Goal: Transaction & Acquisition: Book appointment/travel/reservation

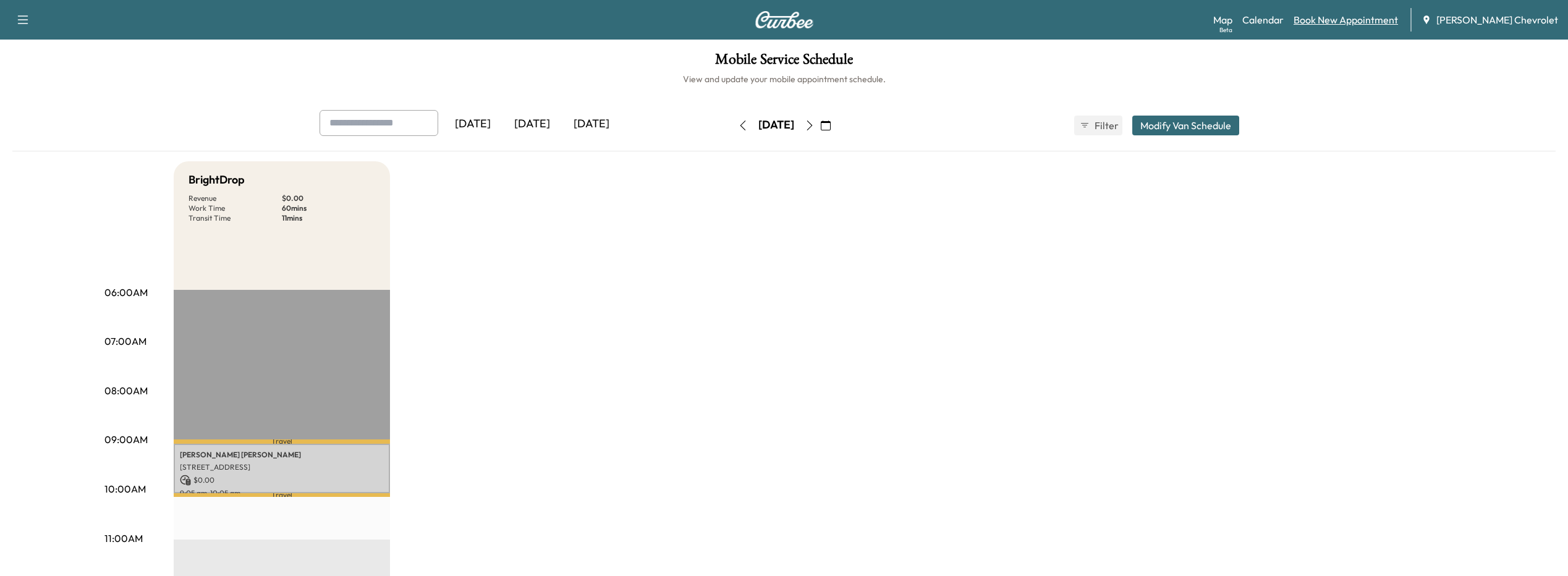
click at [1333, 21] on link "Book New Appointment" at bounding box center [1345, 19] width 105 height 15
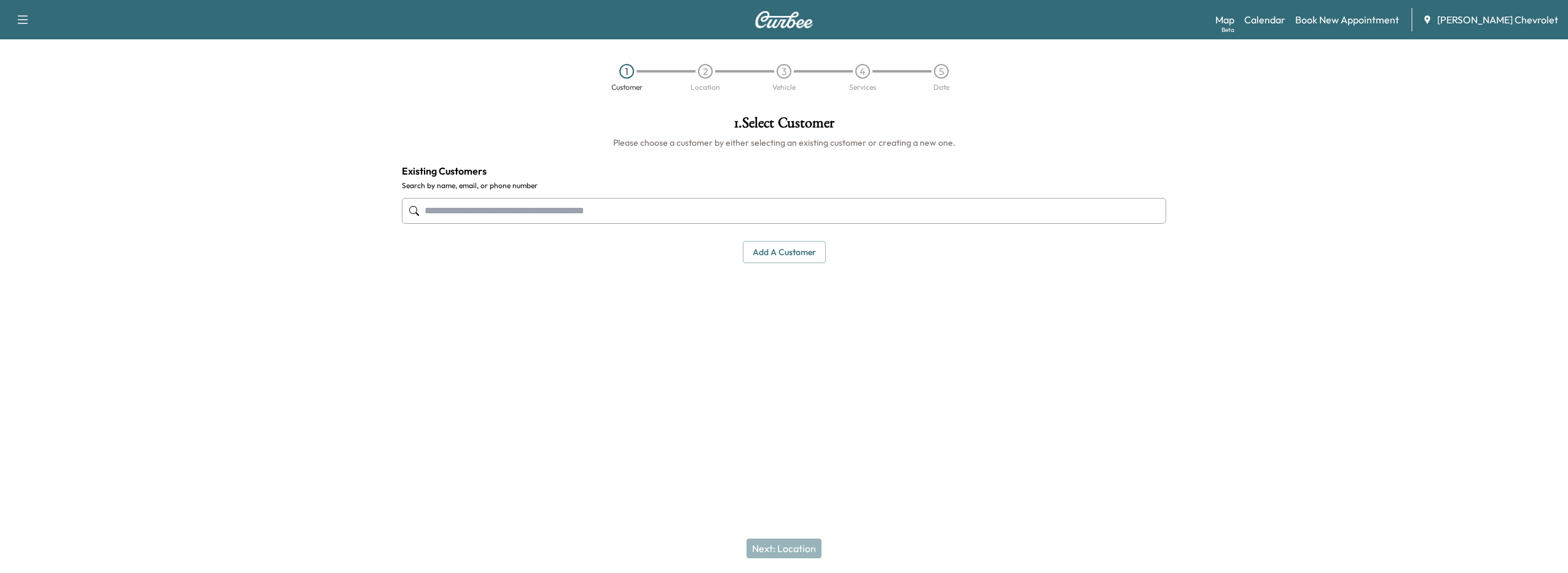
click at [529, 213] on input "text" at bounding box center [784, 211] width 764 height 26
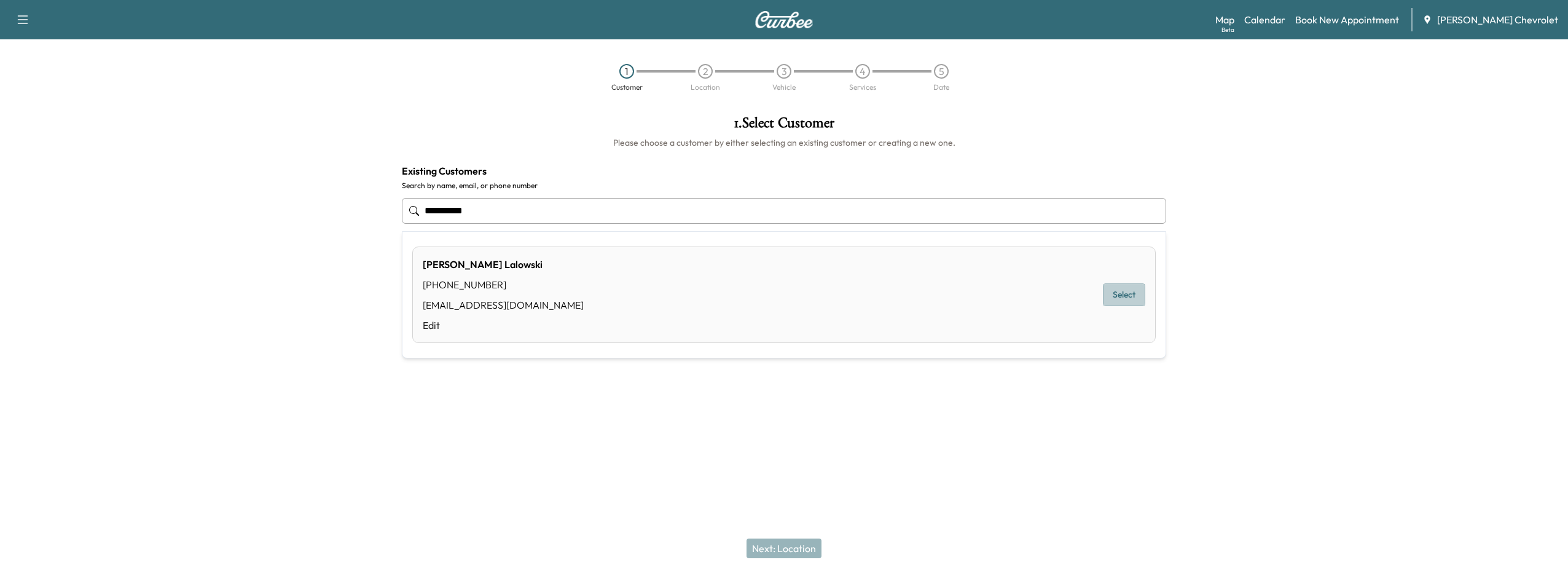
click at [1115, 298] on button "Select" at bounding box center [1124, 295] width 42 height 23
type input "**********"
click at [780, 551] on button "Next: Location" at bounding box center [784, 548] width 75 height 19
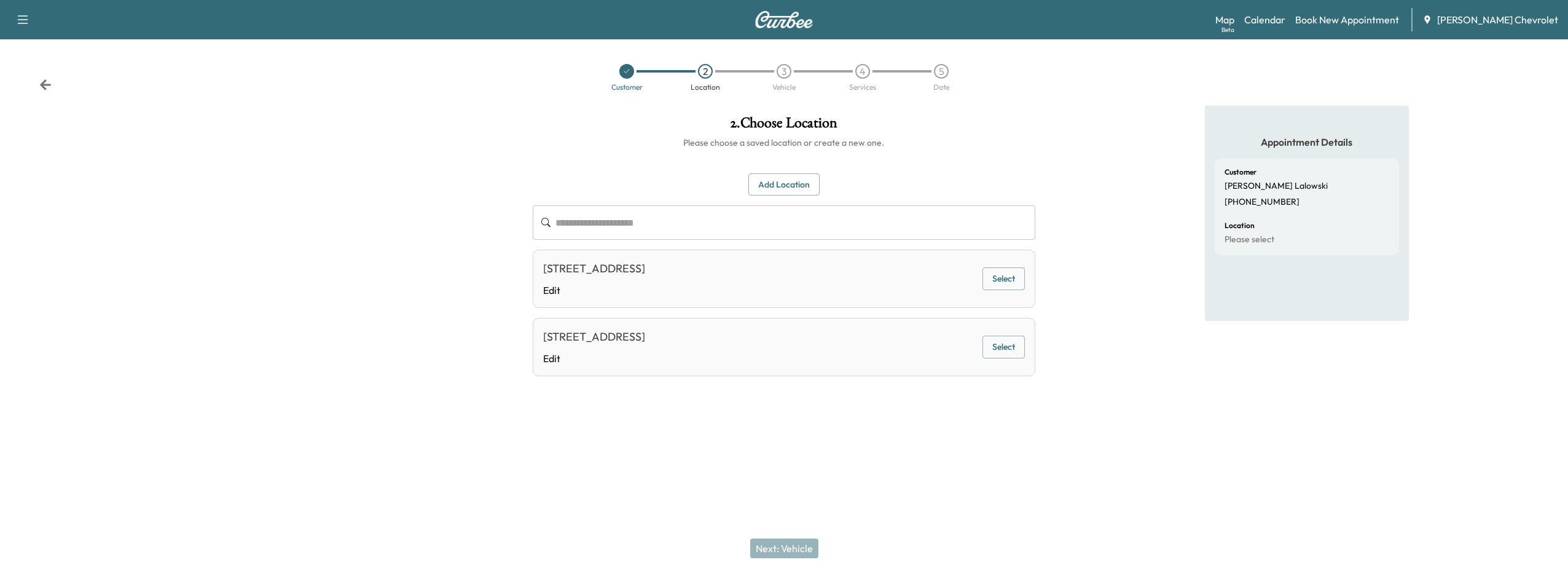
click at [1011, 278] on button "Select" at bounding box center [1004, 279] width 42 height 23
click at [797, 548] on button "Next: Vehicle" at bounding box center [784, 548] width 68 height 19
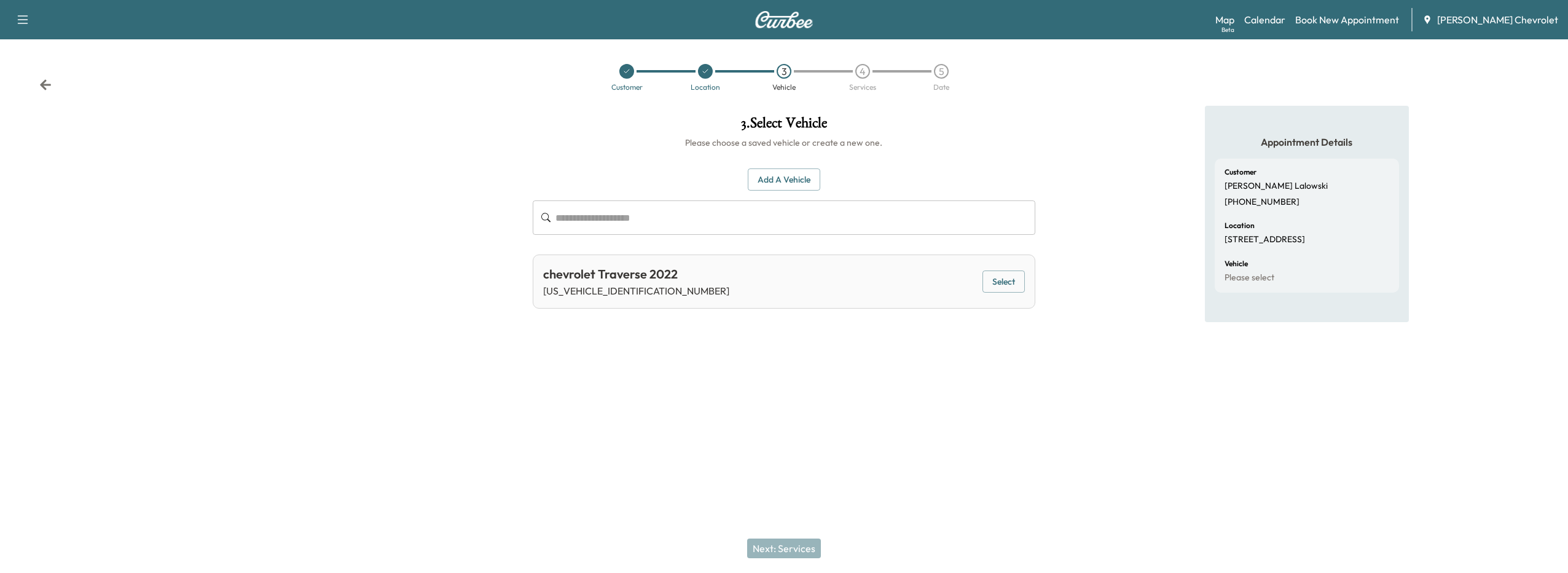
drag, startPoint x: 1019, startPoint y: 281, endPoint x: 1005, endPoint y: 294, distance: 19.1
click at [1019, 281] on button "Select" at bounding box center [1004, 282] width 42 height 23
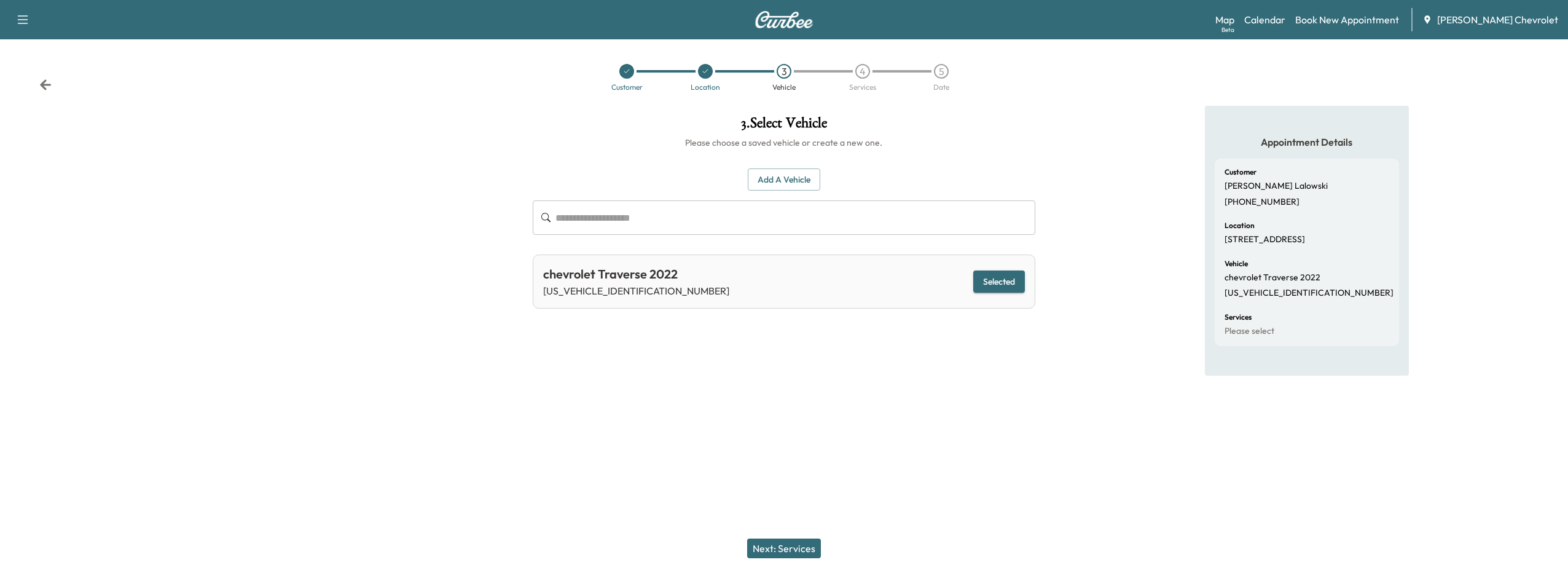
click at [802, 547] on button "Next: Services" at bounding box center [784, 548] width 74 height 19
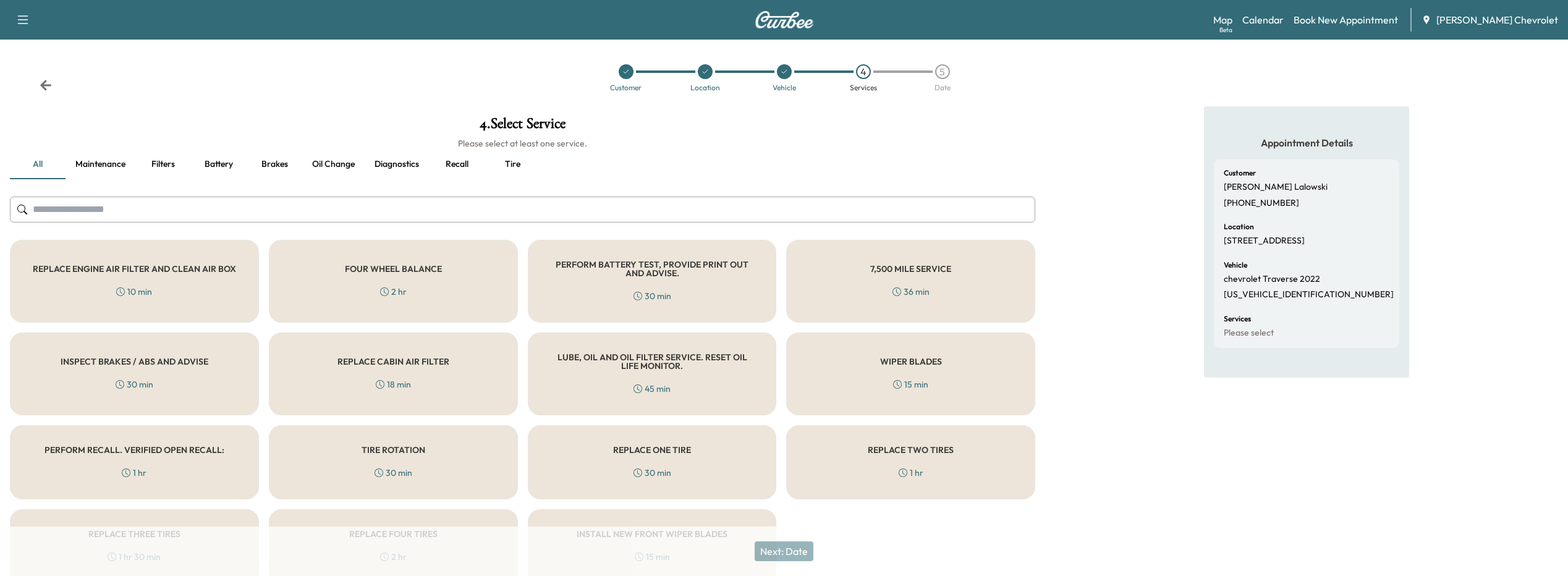
click at [168, 469] on div "PERFORM RECALL. VERIFIED OPEN RECALL: 1 hr" at bounding box center [134, 462] width 249 height 75
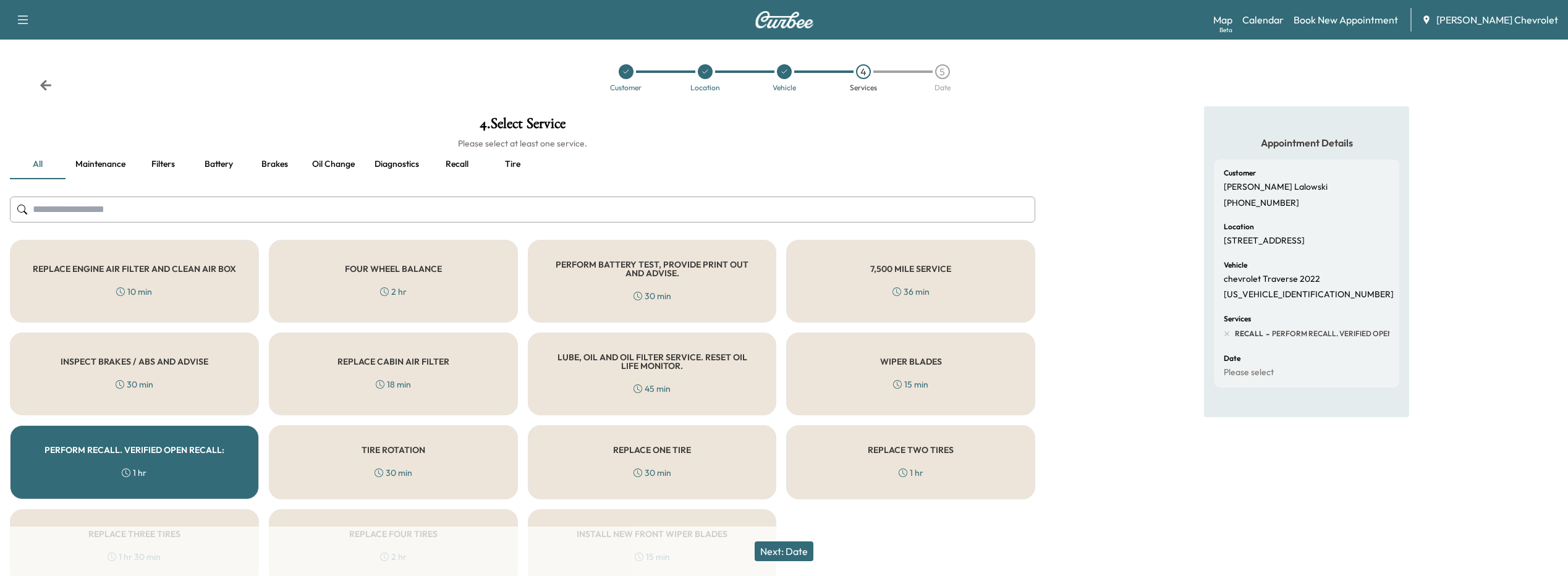
click at [791, 554] on button "Next: Date" at bounding box center [784, 551] width 59 height 19
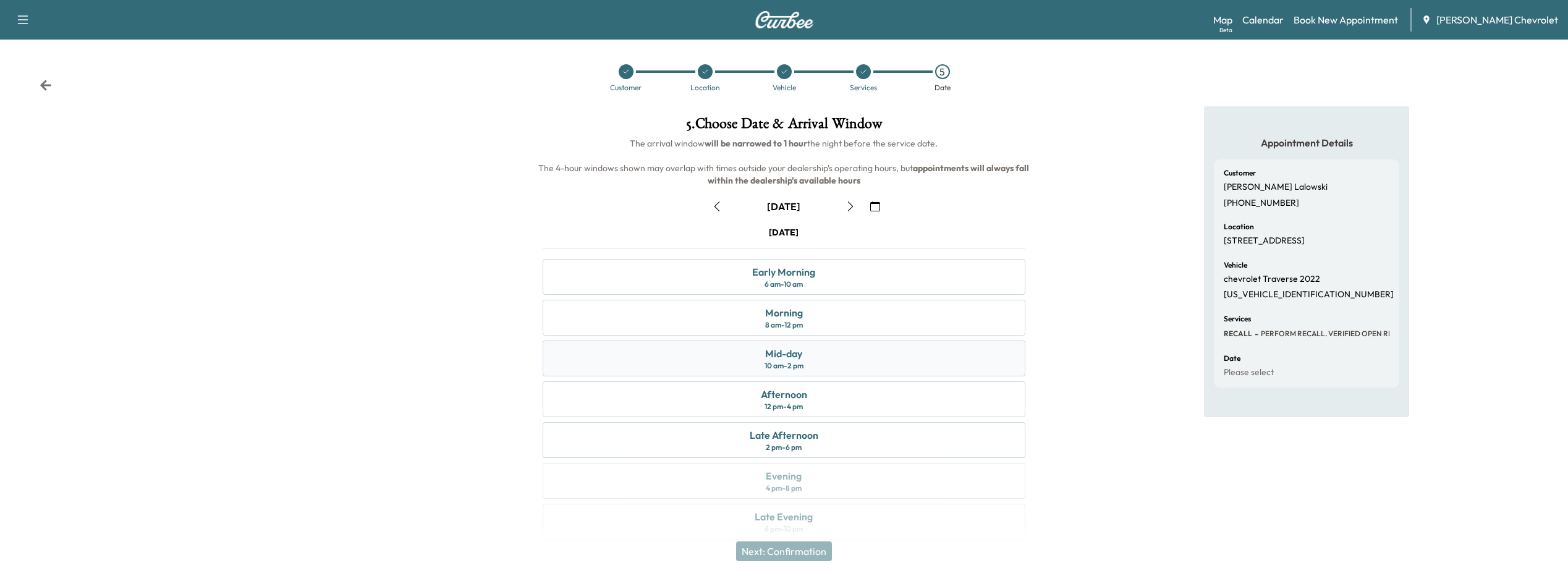
click at [793, 365] on div "10 am - 2 pm" at bounding box center [784, 366] width 39 height 10
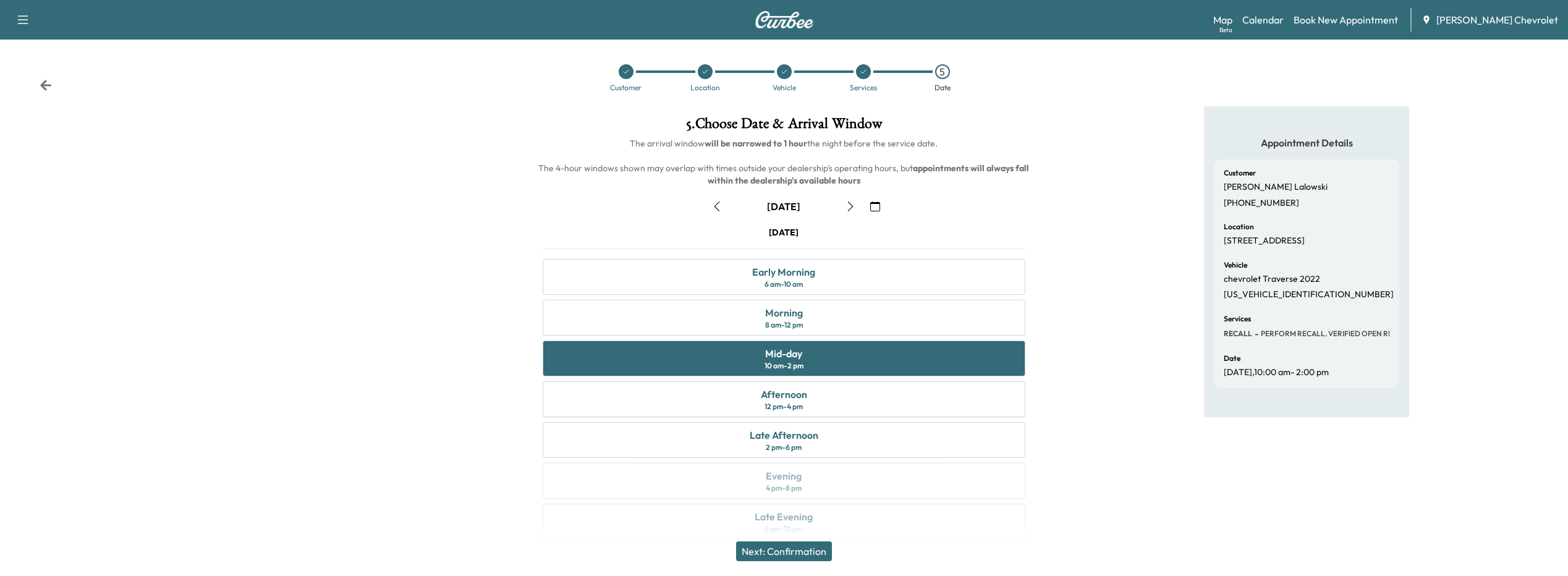
click at [781, 556] on button "Next: Confirmation" at bounding box center [783, 551] width 96 height 19
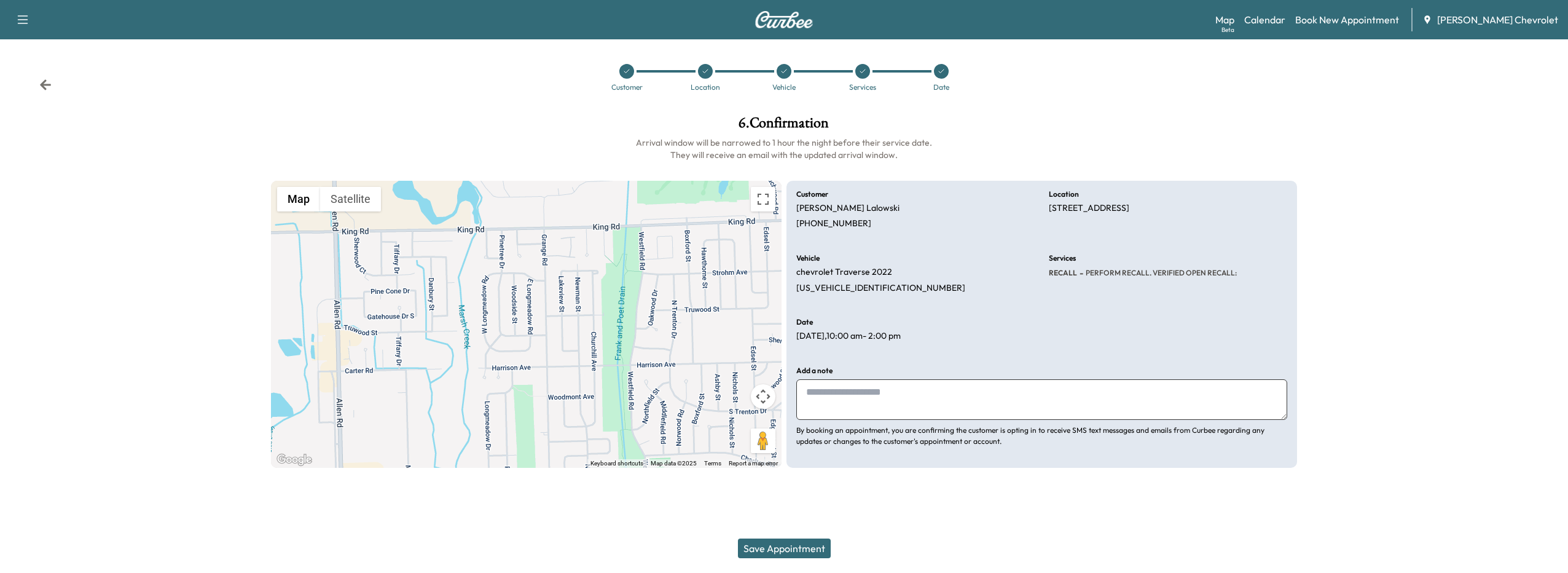
click at [817, 397] on textarea at bounding box center [1041, 400] width 491 height 40
type textarea "*"
click at [801, 546] on button "Save Appointment" at bounding box center [784, 548] width 92 height 19
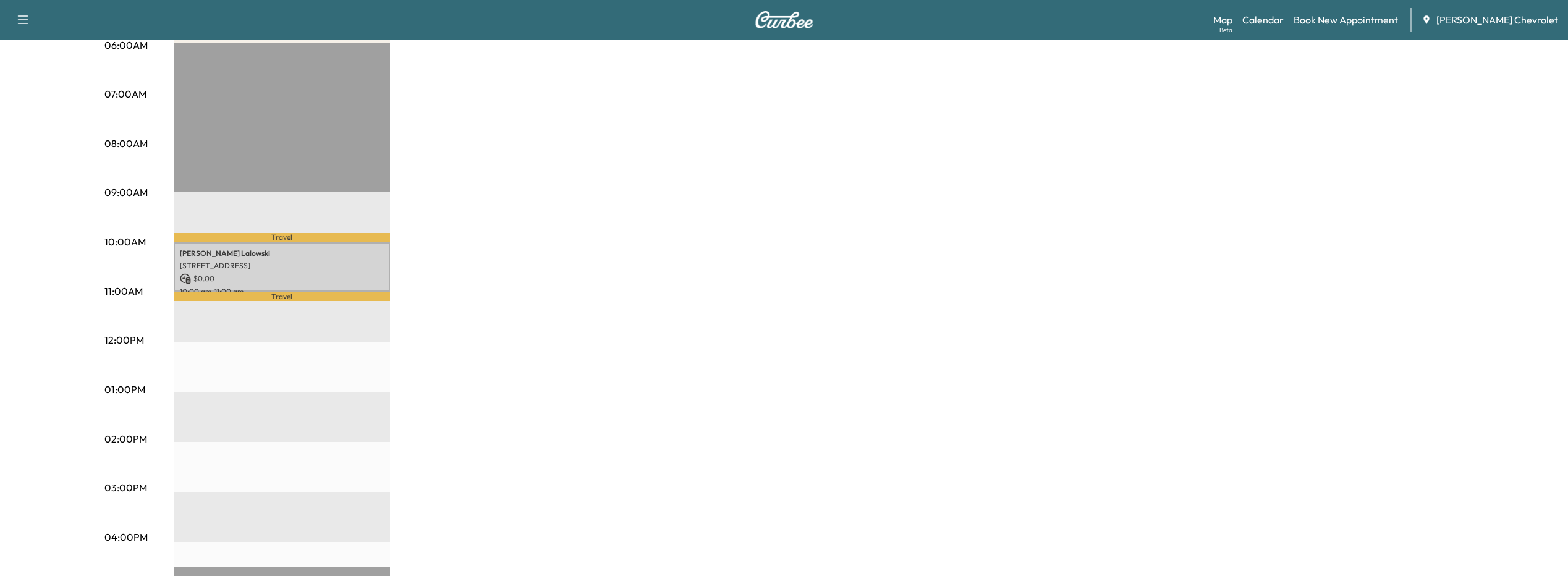
scroll to position [186, 0]
